Goal: Information Seeking & Learning: Learn about a topic

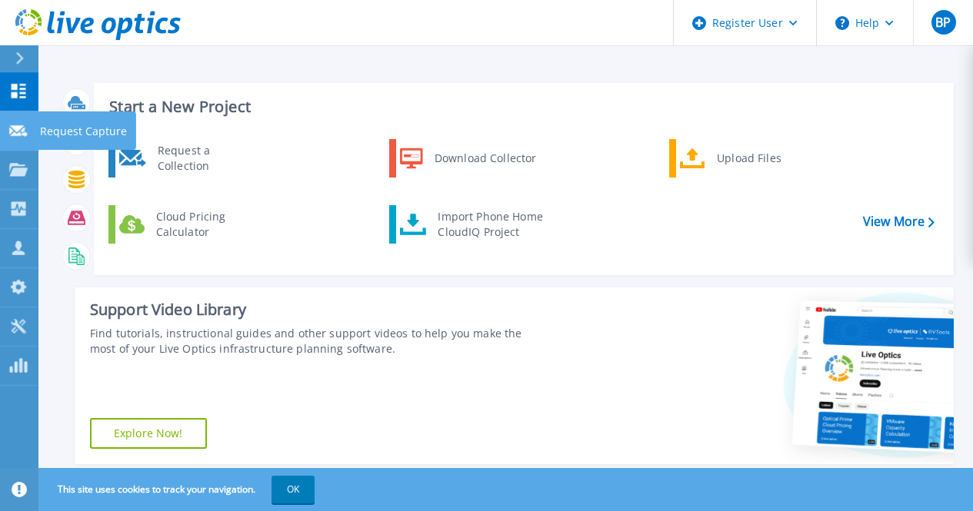
click at [22, 132] on icon at bounding box center [18, 131] width 18 height 12
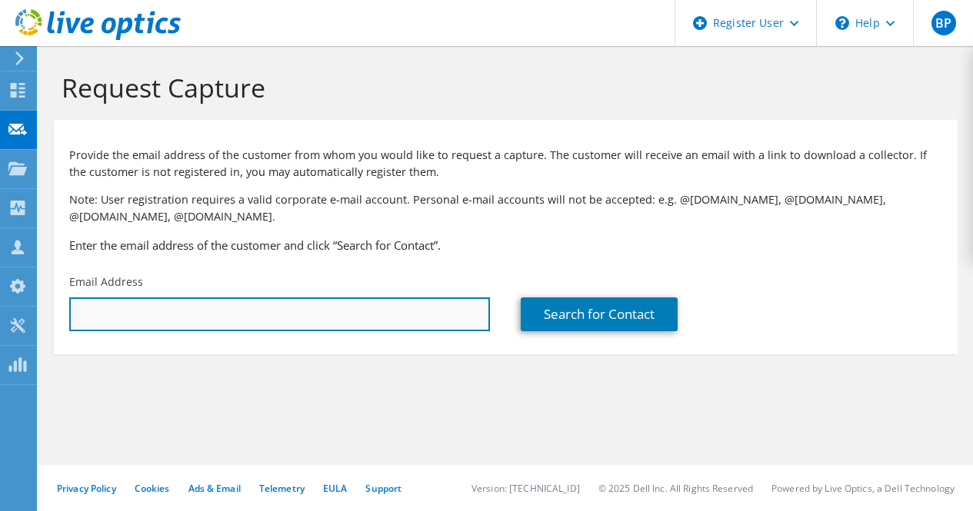
click at [187, 314] on input "text" at bounding box center [279, 315] width 421 height 34
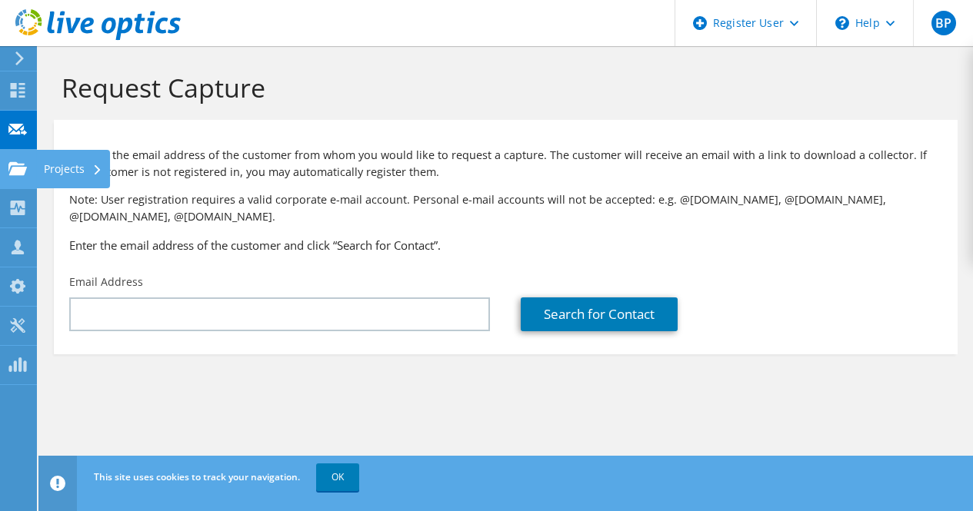
click at [18, 174] on use at bounding box center [17, 167] width 18 height 13
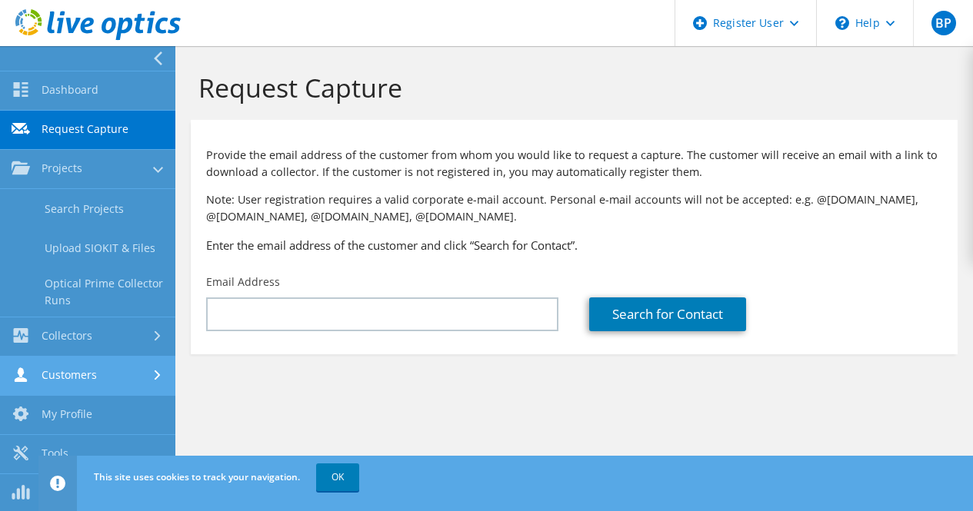
click at [100, 388] on link "Customers" at bounding box center [87, 376] width 175 height 39
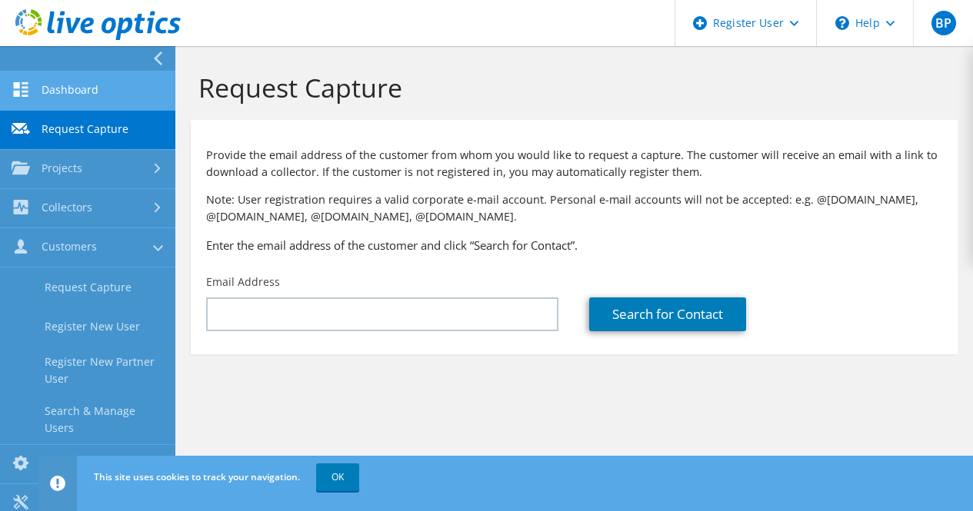
click at [80, 85] on link "Dashboard" at bounding box center [87, 91] width 175 height 39
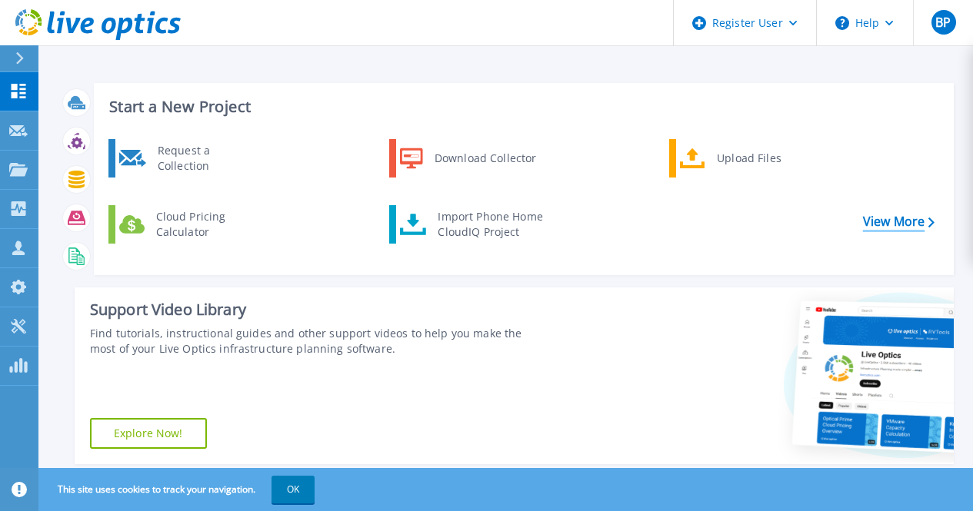
click at [903, 219] on link "View More" at bounding box center [899, 222] width 72 height 15
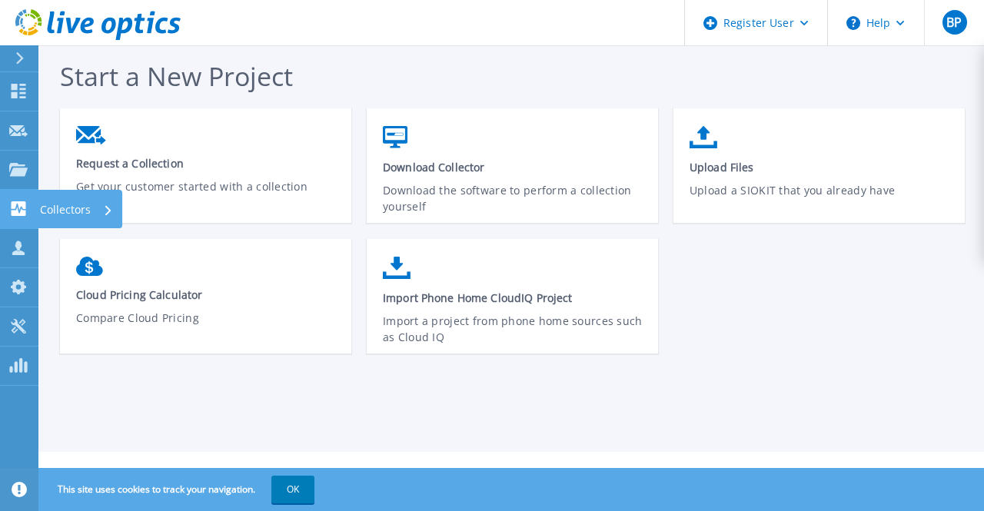
click at [23, 201] on icon at bounding box center [19, 208] width 15 height 15
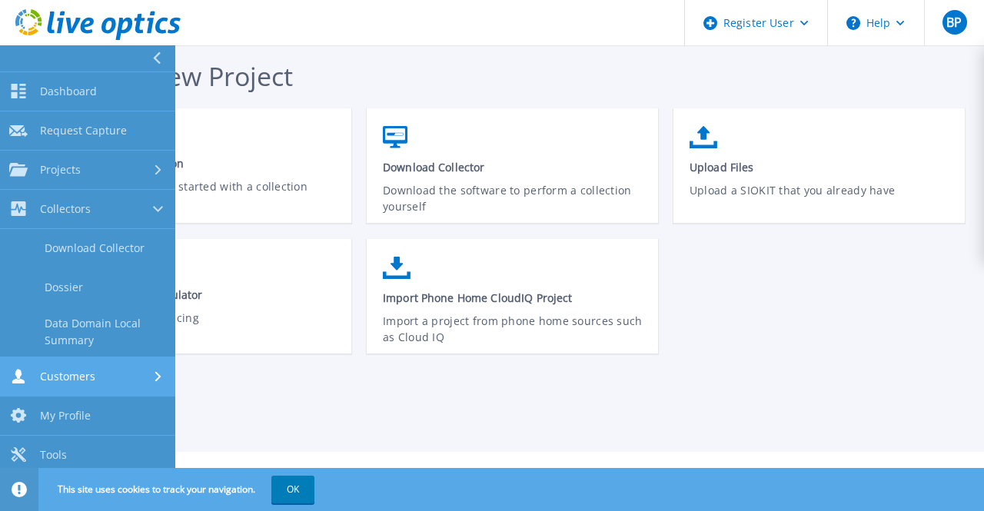
click at [101, 379] on div "Customers" at bounding box center [87, 376] width 157 height 15
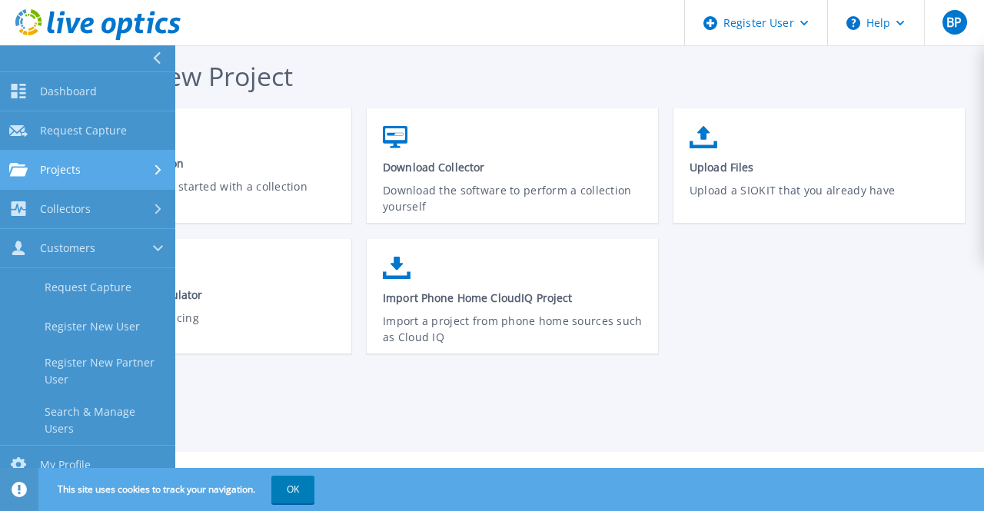
click at [75, 172] on span "Projects" at bounding box center [60, 170] width 41 height 14
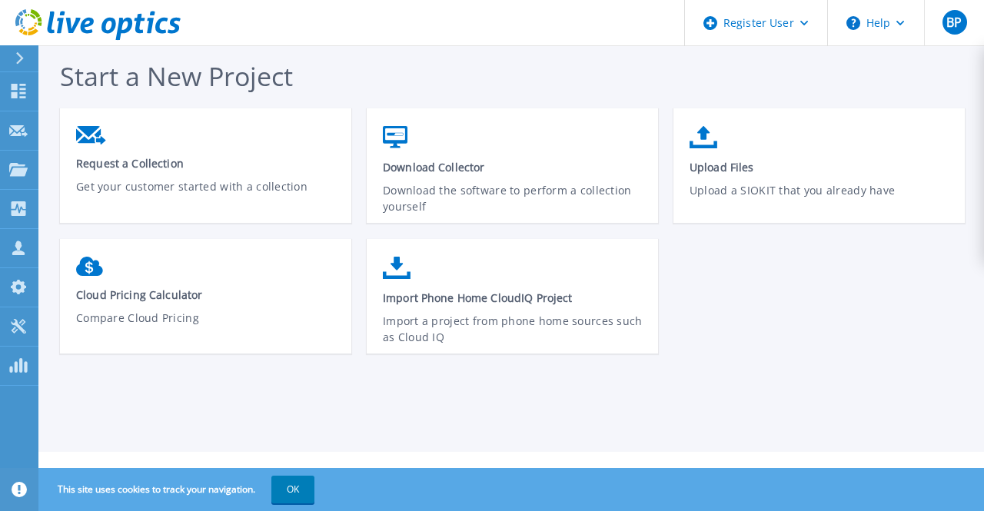
click at [351, 49] on div "Start a New Project Request a Collection Get your customer started with a colle…" at bounding box center [511, 226] width 946 height 452
click at [24, 282] on icon at bounding box center [18, 287] width 15 height 15
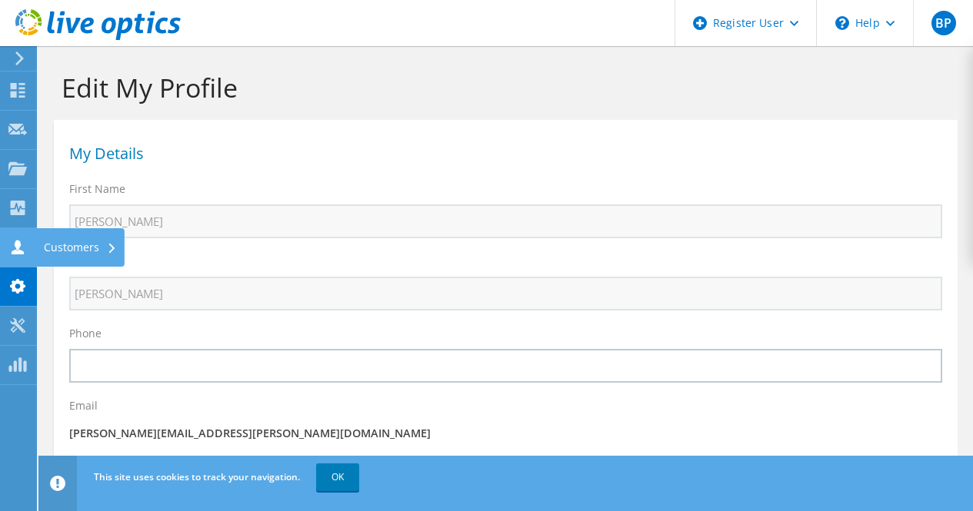
click at [17, 247] on use at bounding box center [18, 247] width 12 height 15
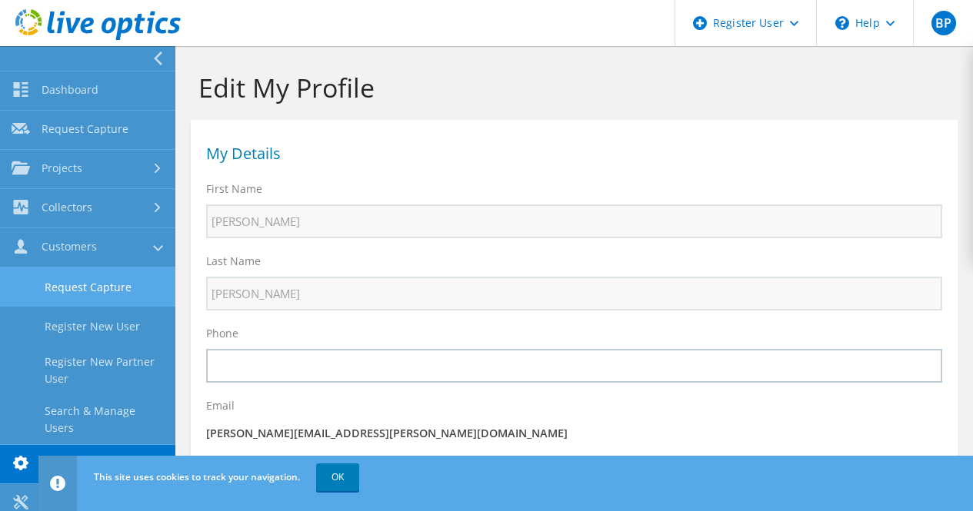
click at [70, 280] on link "Request Capture" at bounding box center [87, 287] width 175 height 39
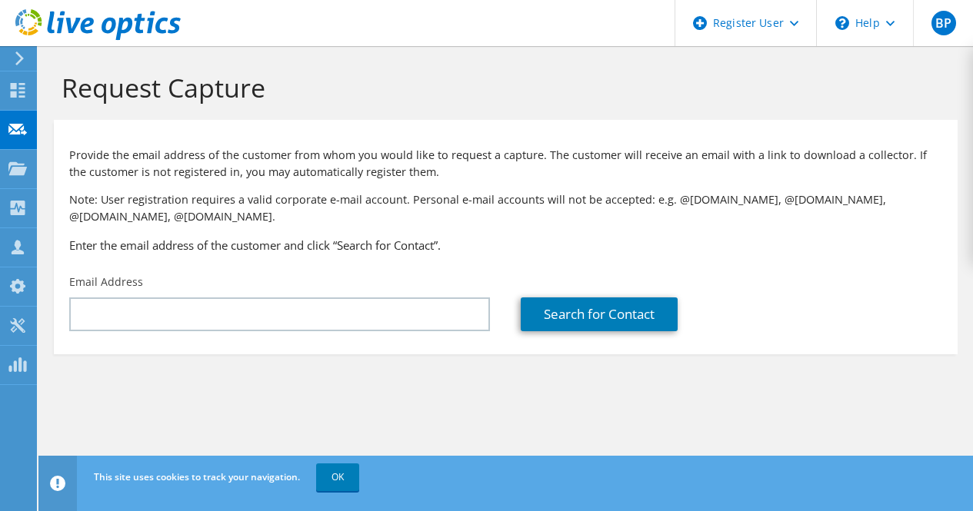
click at [22, 62] on icon at bounding box center [20, 59] width 12 height 14
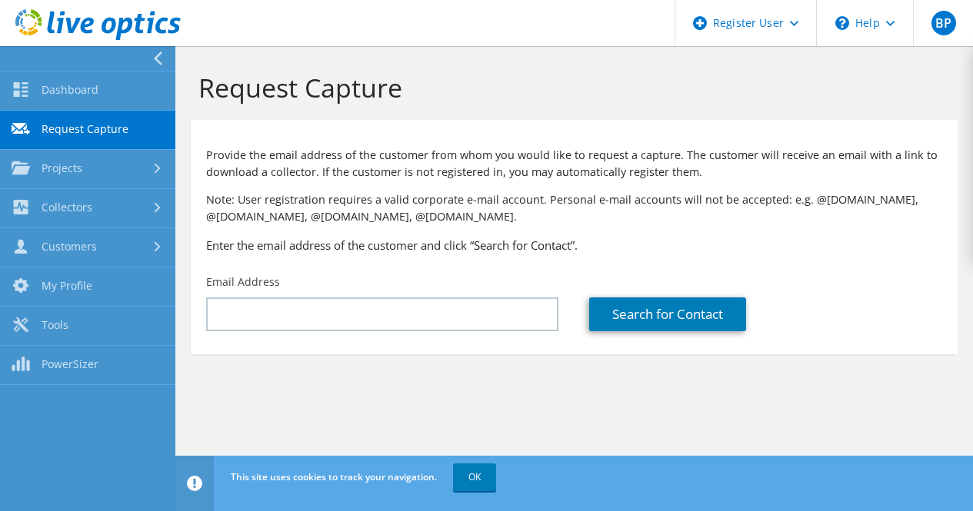
click at [353, 374] on section "Request Capture Provide the email address of the customer from whom you would l…" at bounding box center [573, 238] width 797 height 385
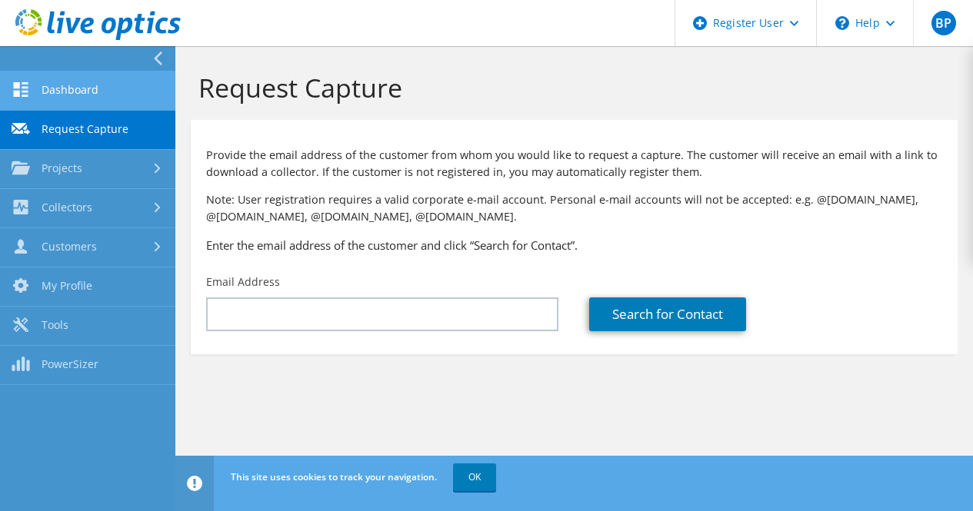
click at [66, 99] on link "Dashboard" at bounding box center [87, 91] width 175 height 39
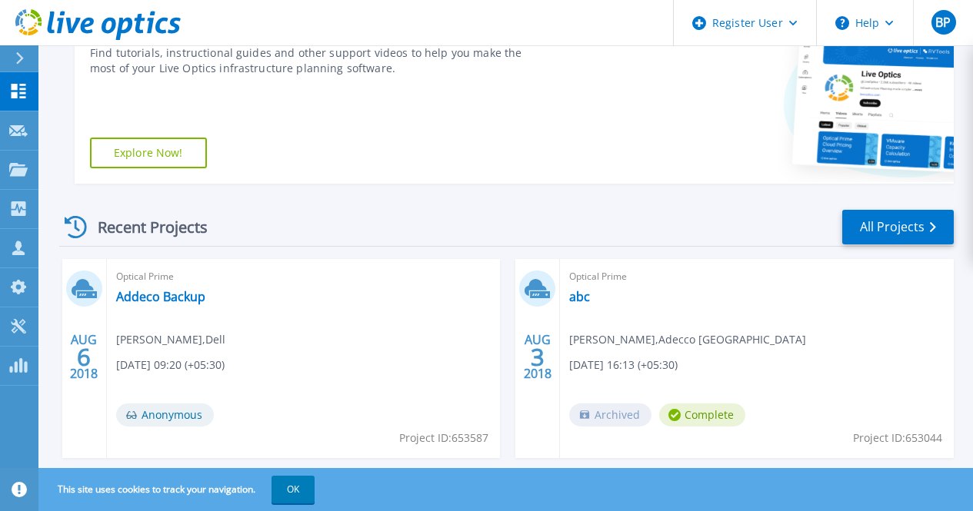
scroll to position [317, 0]
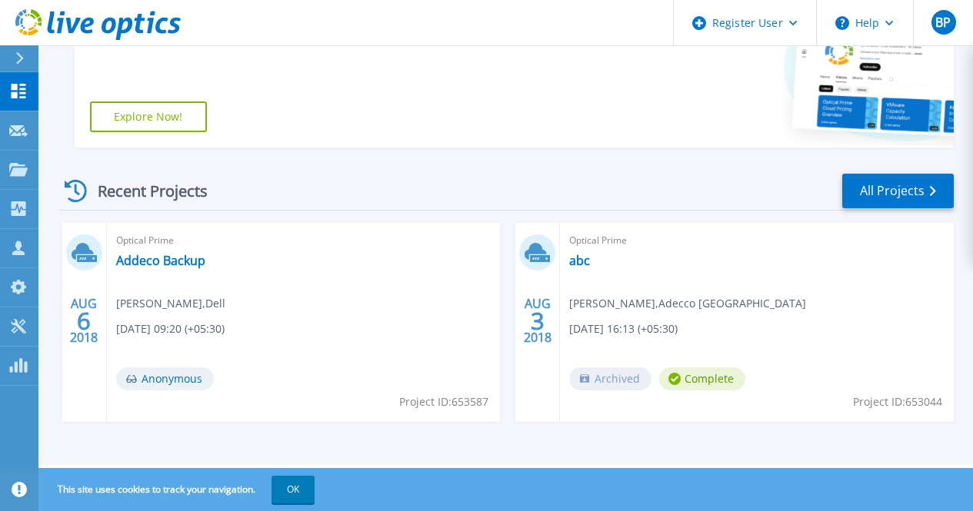
click at [569, 308] on span "[PERSON_NAME] , Adecco [GEOGRAPHIC_DATA]" at bounding box center [687, 303] width 237 height 17
click at [157, 262] on link "Addeco Backup" at bounding box center [160, 260] width 89 height 15
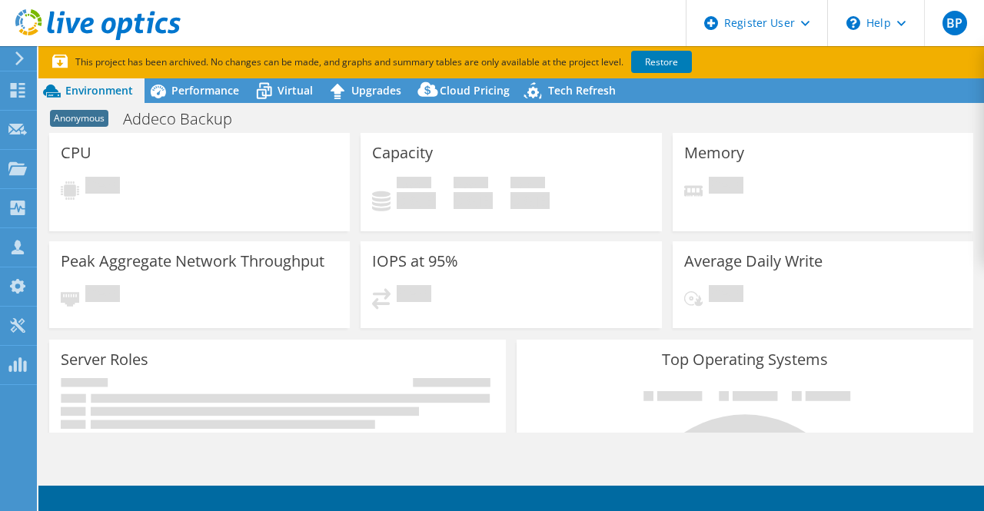
select select "USD"
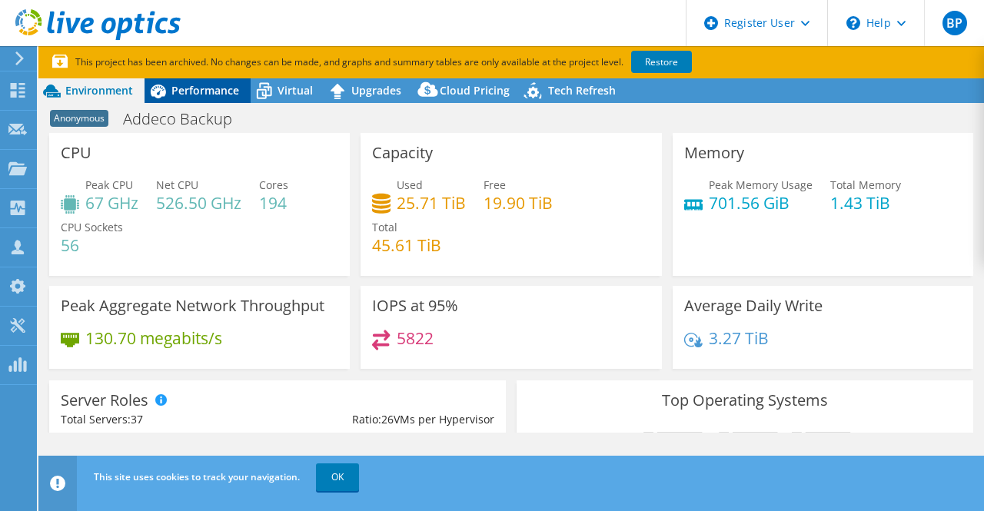
click at [208, 85] on span "Performance" at bounding box center [205, 90] width 68 height 15
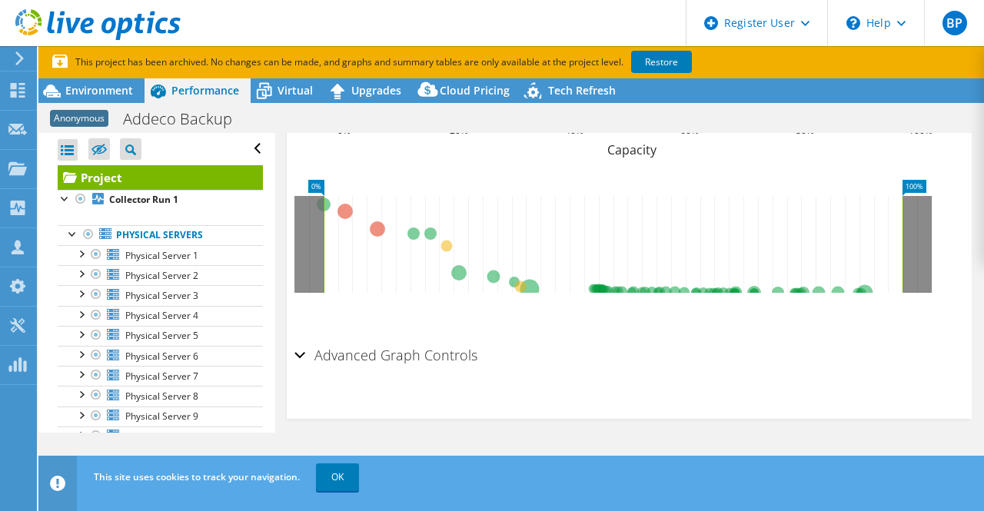
scroll to position [818, 0]
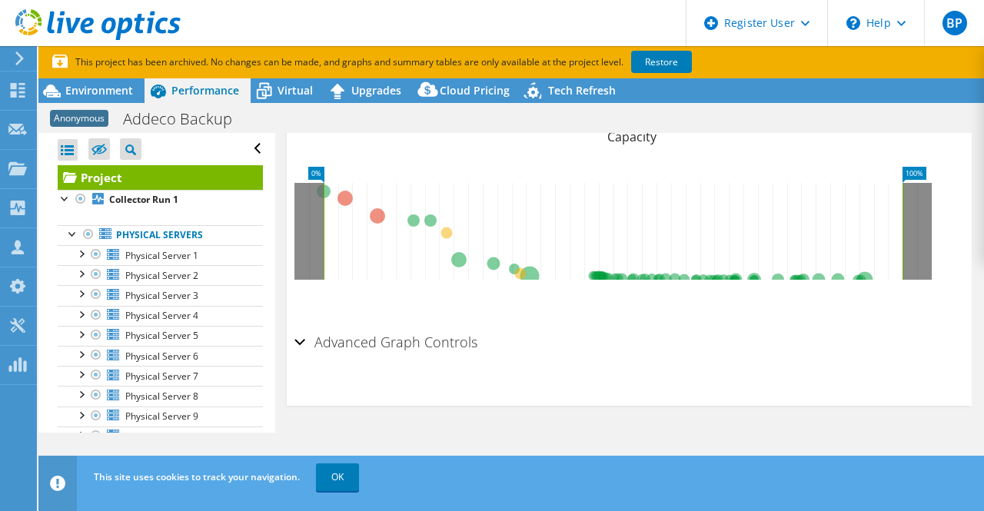
click at [299, 353] on div "Advanced Graph Controls" at bounding box center [629, 343] width 670 height 33
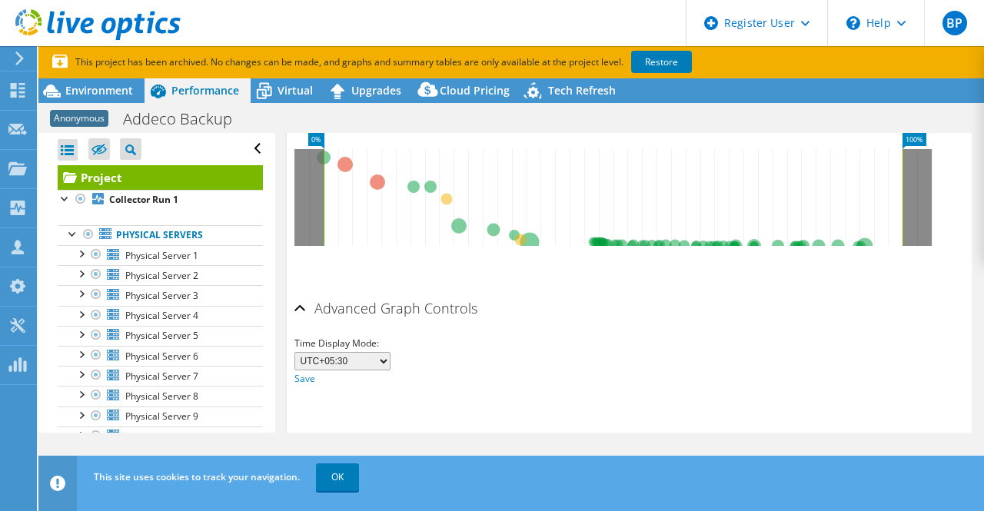
scroll to position [786, 0]
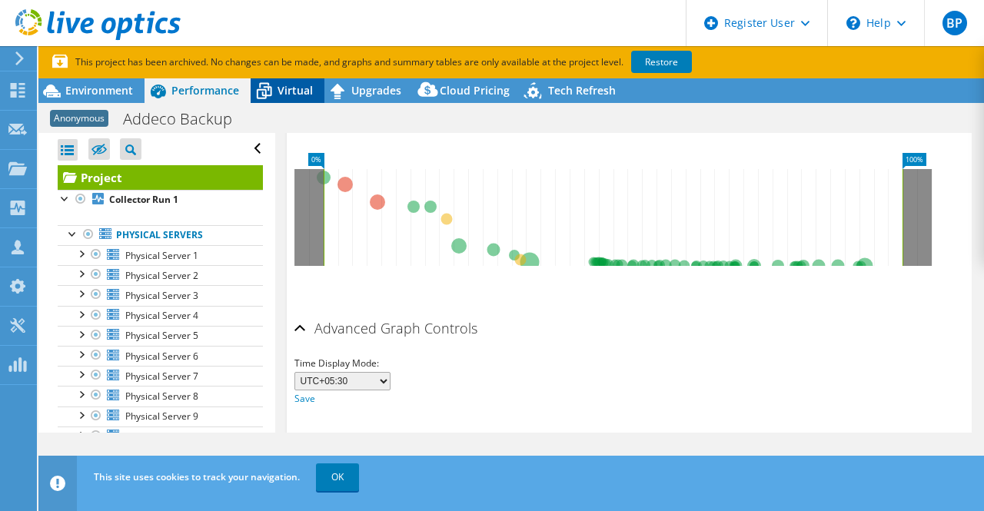
click at [295, 88] on span "Virtual" at bounding box center [295, 90] width 35 height 15
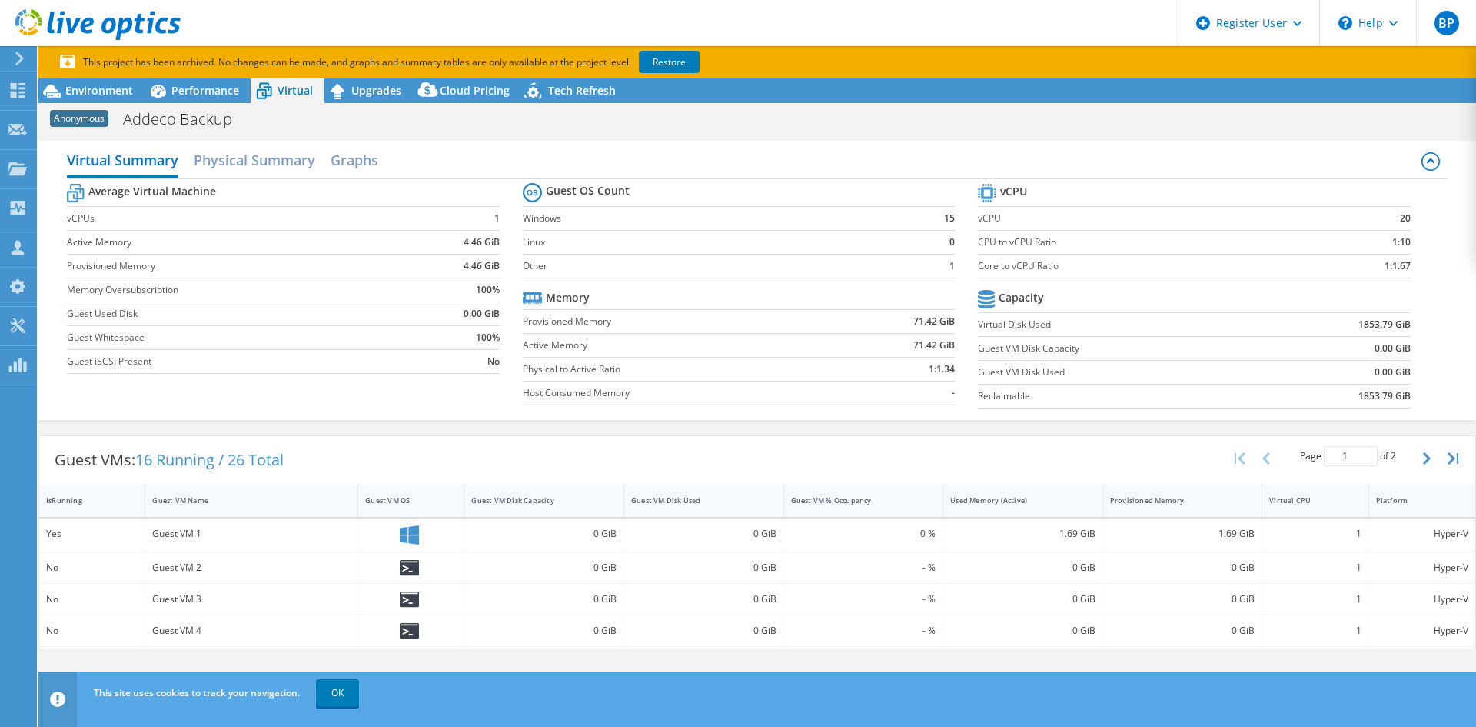
scroll to position [484, 0]
